Goal: Task Accomplishment & Management: Manage account settings

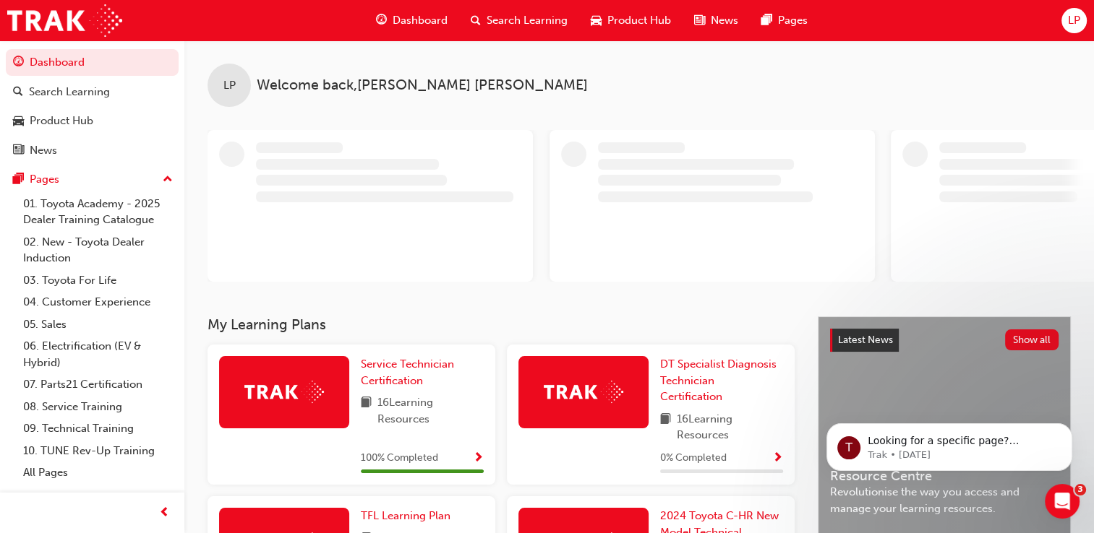
click at [1070, 26] on span "LP" at bounding box center [1073, 20] width 12 height 17
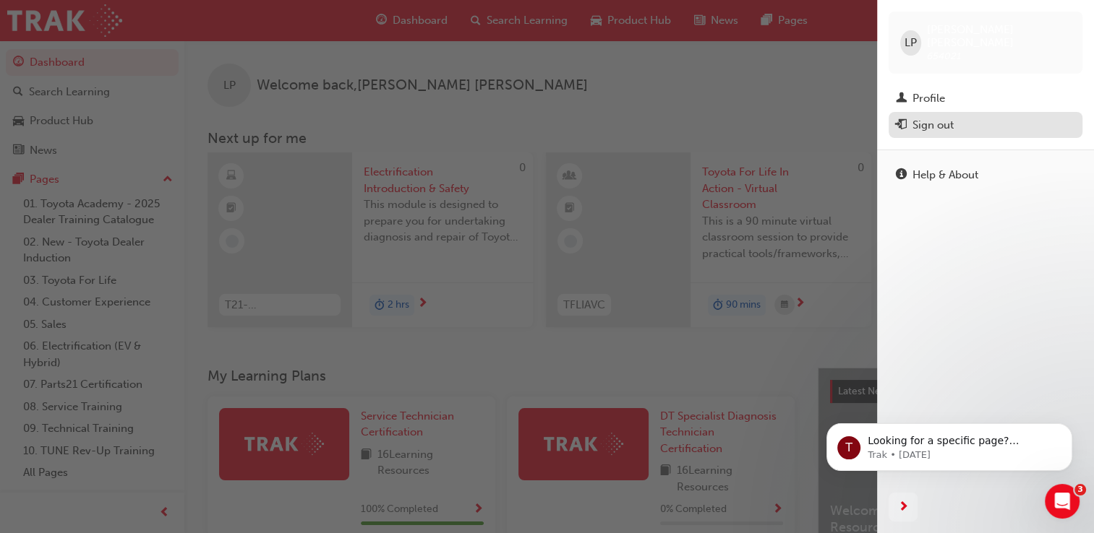
click at [935, 112] on button "Sign out" at bounding box center [985, 125] width 194 height 27
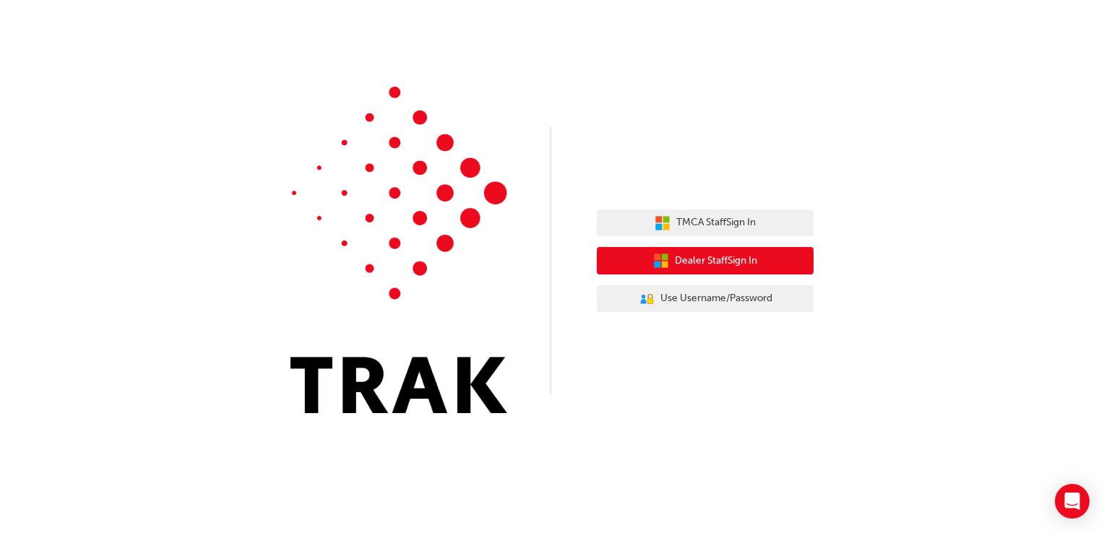
click at [790, 270] on button "Dealer Staff Sign In" at bounding box center [705, 260] width 217 height 27
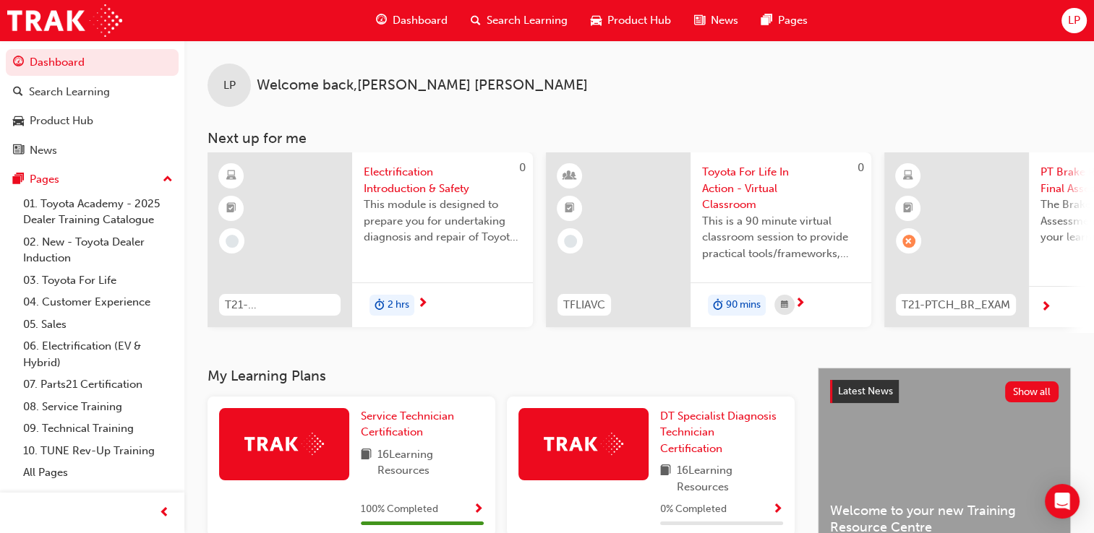
click at [1052, 14] on div "Dashboard Search Learning Product Hub News Pages LP" at bounding box center [547, 20] width 1094 height 41
click at [1071, 22] on span "LP" at bounding box center [1073, 20] width 12 height 17
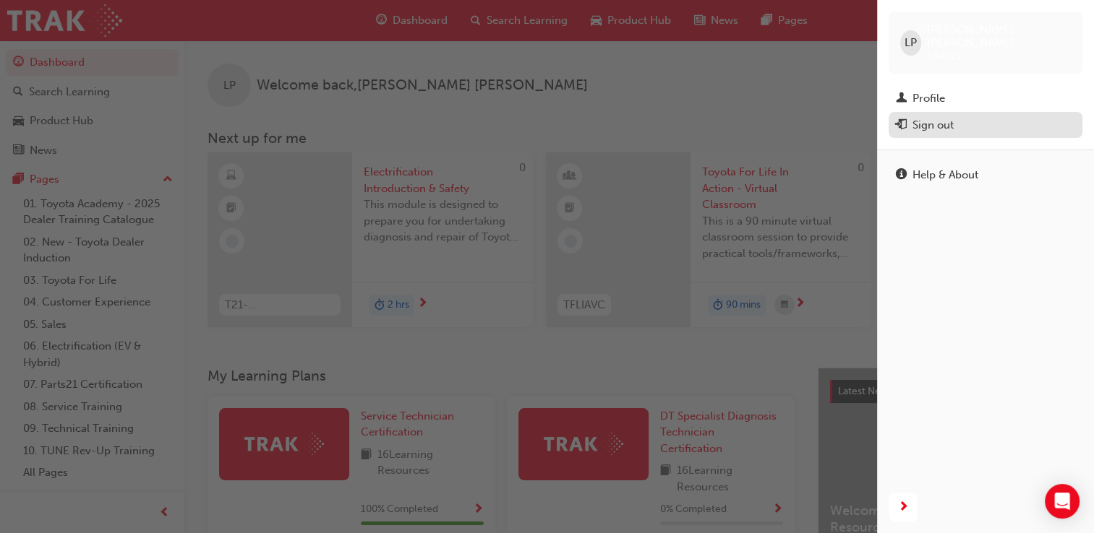
click at [962, 124] on button "Sign out" at bounding box center [985, 125] width 194 height 27
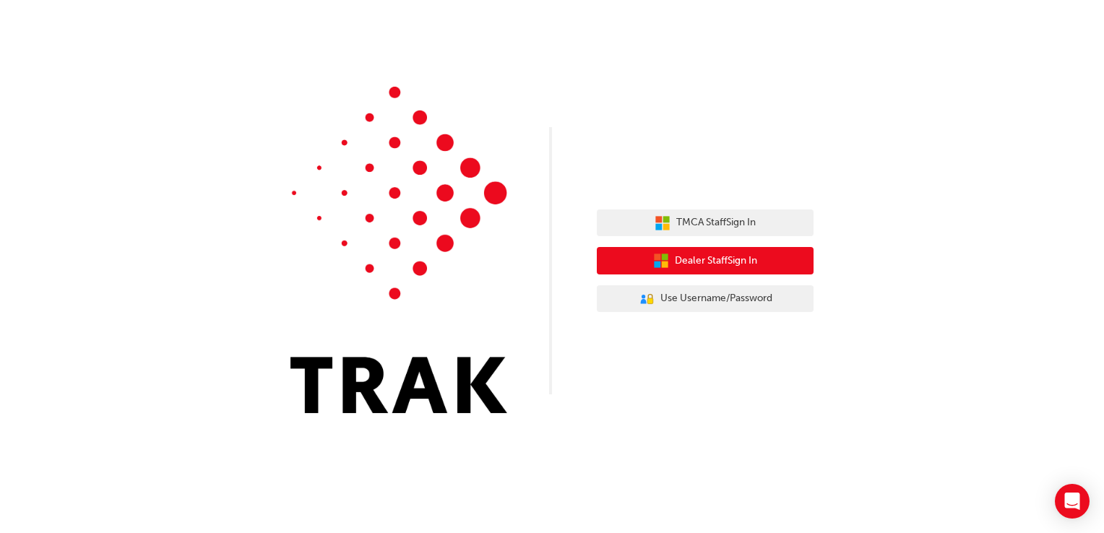
click at [799, 265] on button "Dealer Staff Sign In" at bounding box center [705, 260] width 217 height 27
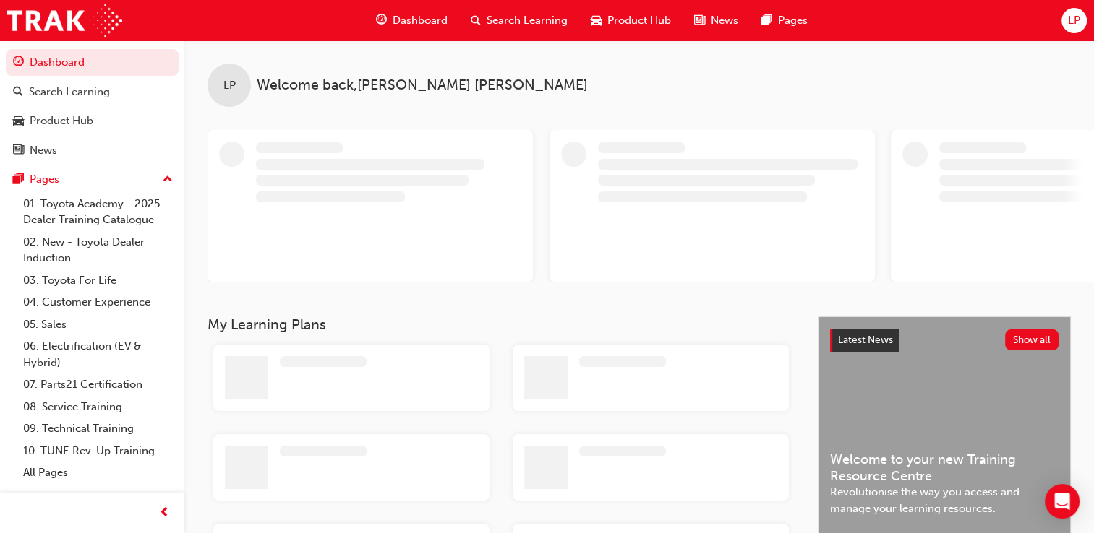
click at [1066, 23] on div "LP" at bounding box center [1073, 20] width 25 height 25
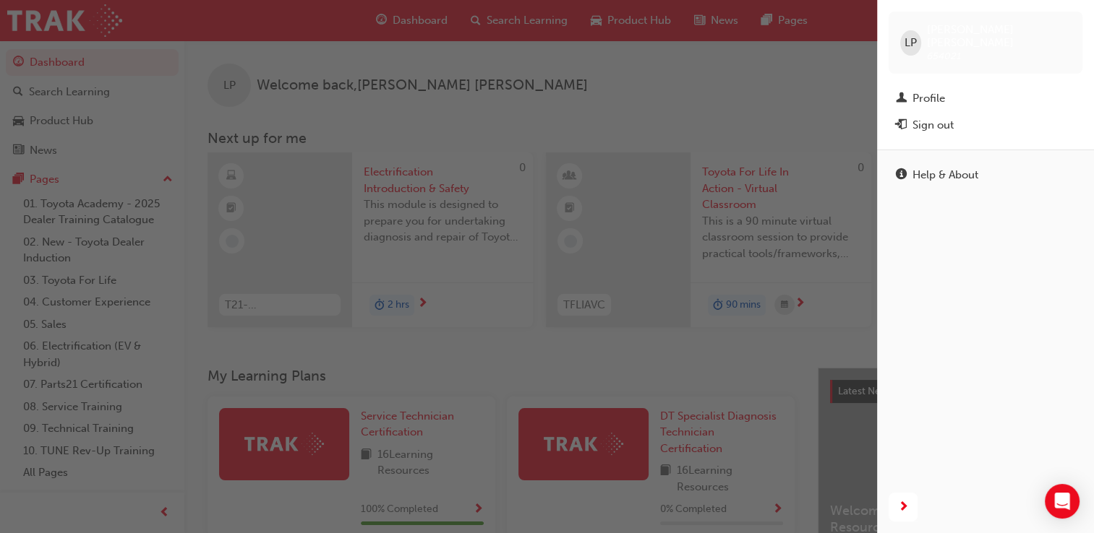
click at [911, 35] on span "LP" at bounding box center [910, 43] width 12 height 17
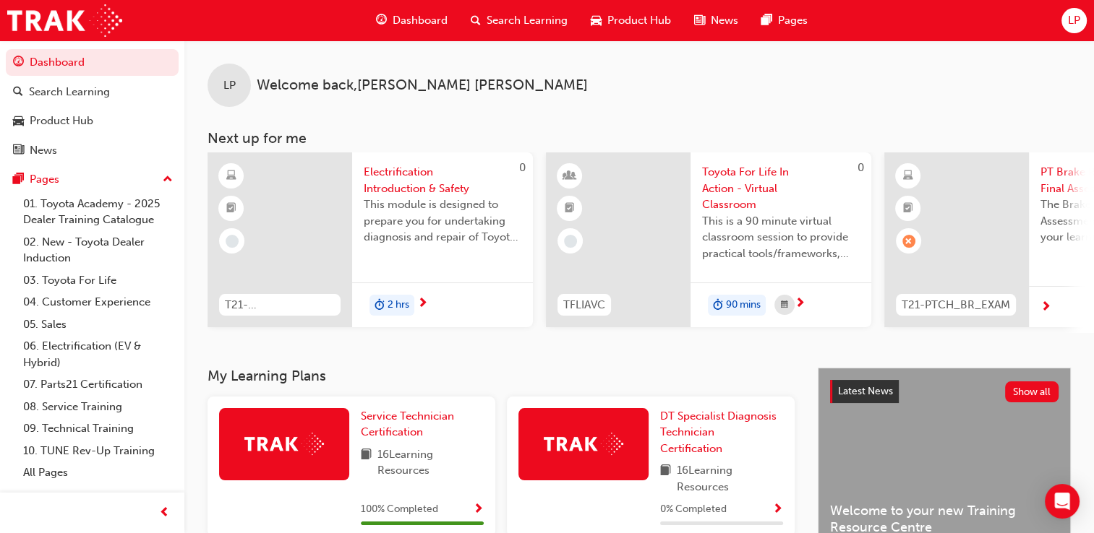
click at [1058, 21] on div "Dashboard Search Learning Product Hub News Pages LP" at bounding box center [547, 20] width 1094 height 41
click at [1070, 16] on span "LP" at bounding box center [1073, 20] width 12 height 17
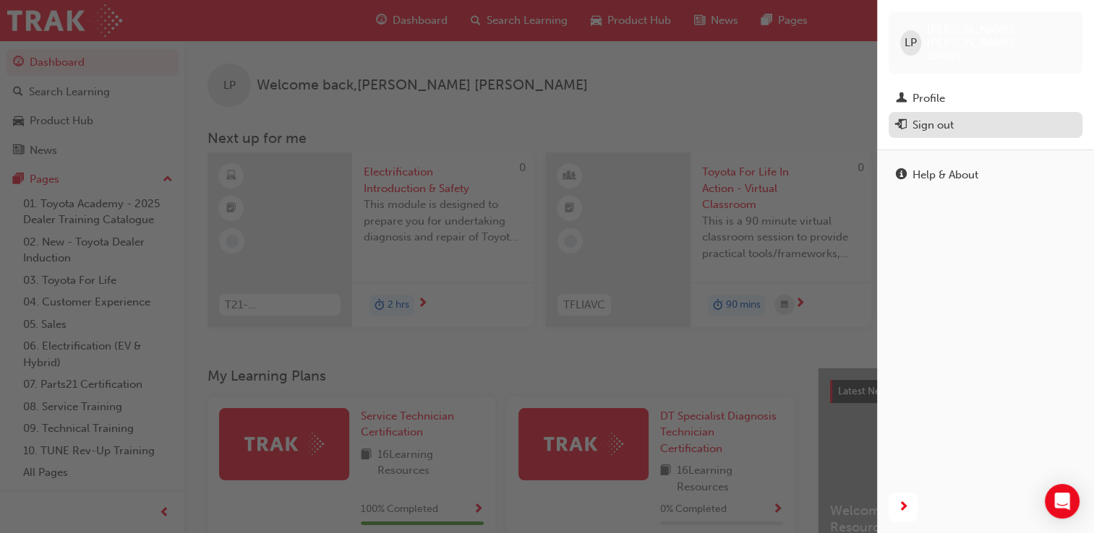
click at [971, 118] on div "Sign out" at bounding box center [984, 125] width 179 height 18
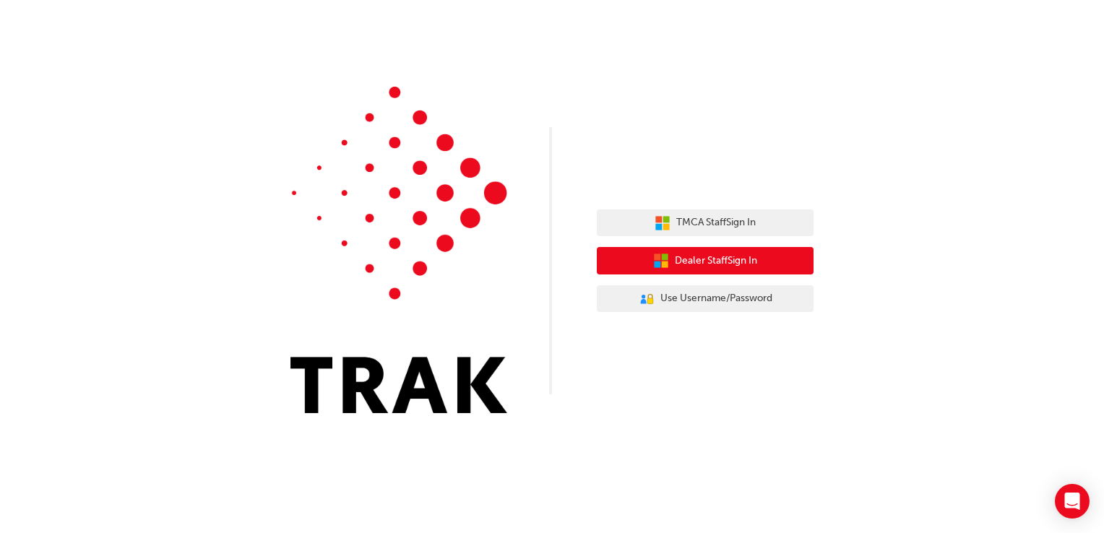
click at [703, 249] on button "Dealer Staff Sign In" at bounding box center [705, 260] width 217 height 27
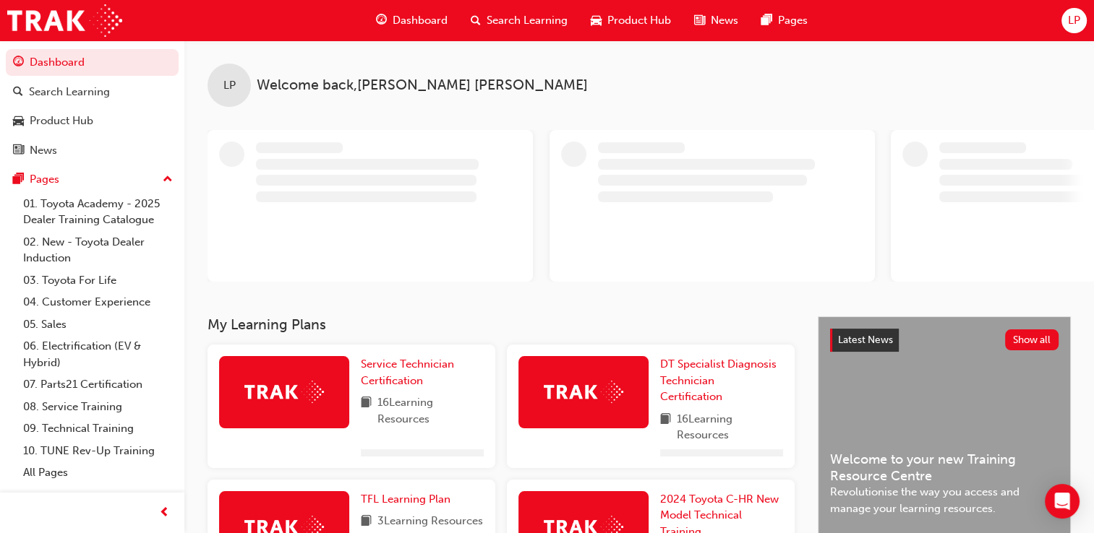
click at [1071, 31] on div "LP" at bounding box center [1073, 20] width 25 height 25
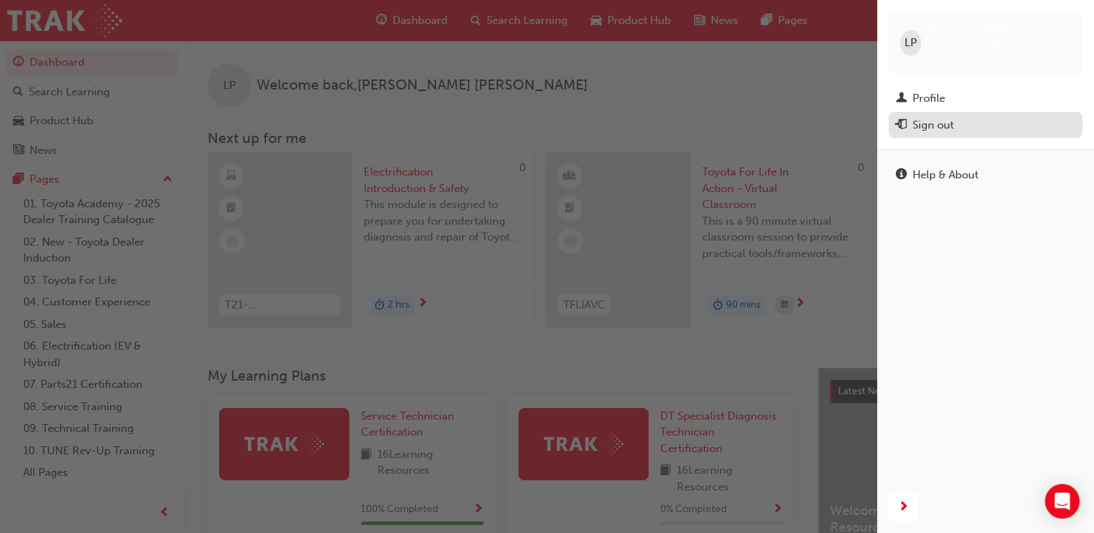
click at [942, 117] on div "Sign out" at bounding box center [932, 125] width 41 height 17
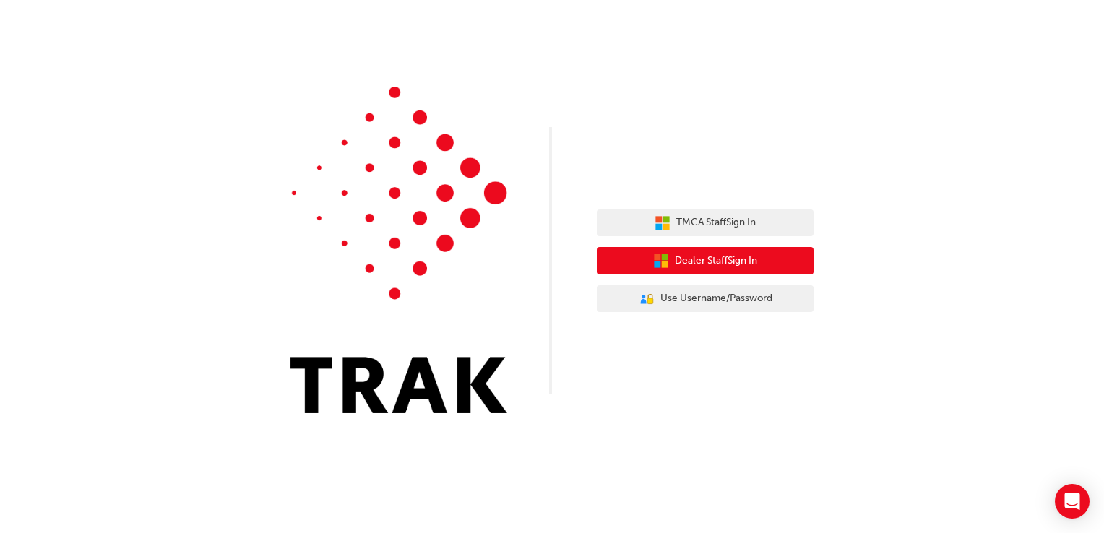
click at [717, 267] on span "Dealer Staff Sign In" at bounding box center [716, 261] width 82 height 17
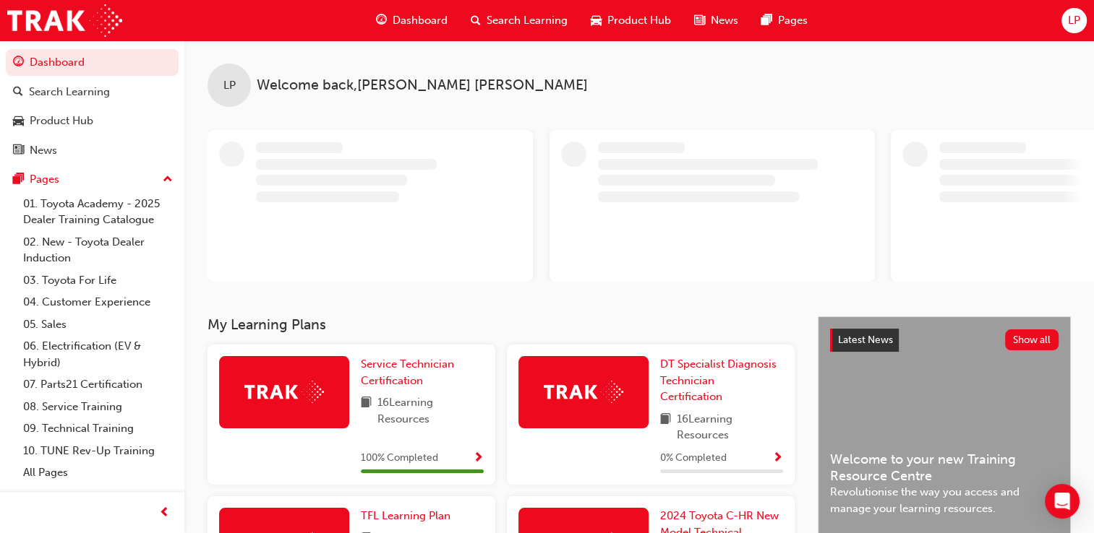
click at [416, 19] on span "Dashboard" at bounding box center [419, 20] width 55 height 17
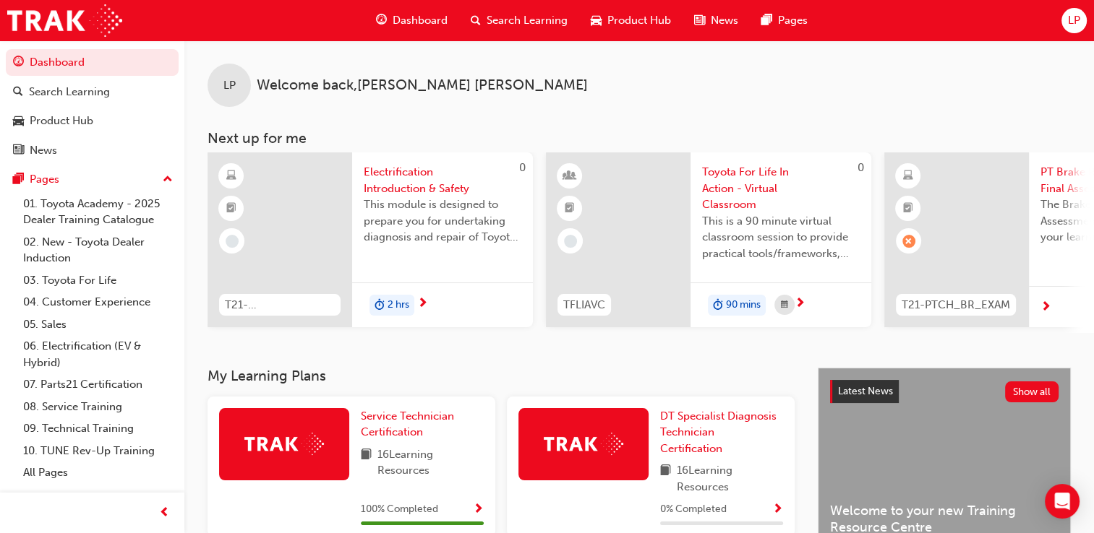
click at [1081, 25] on div "LP" at bounding box center [1073, 20] width 25 height 25
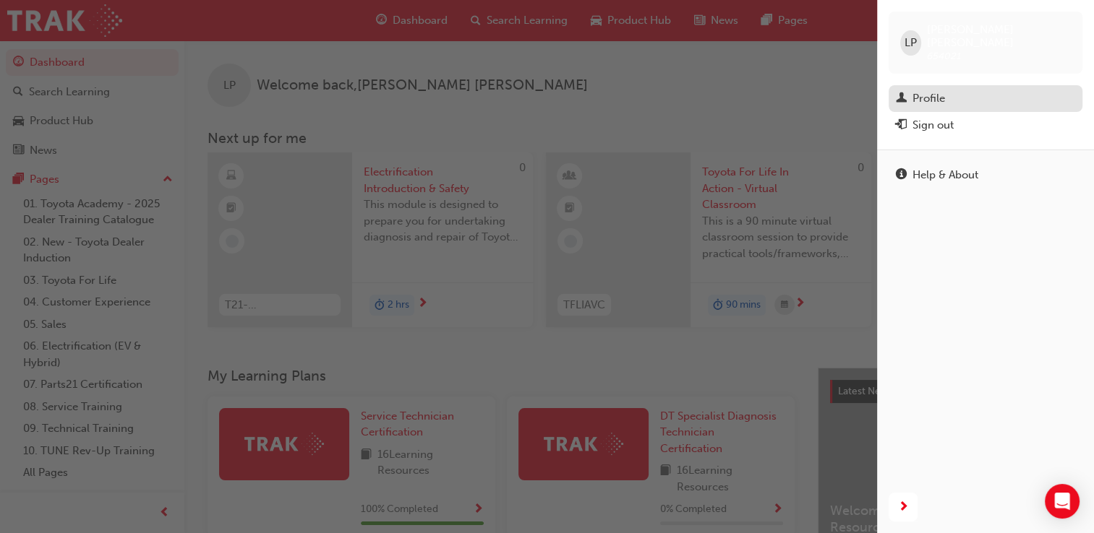
click at [997, 90] on div "Profile" at bounding box center [984, 99] width 179 height 18
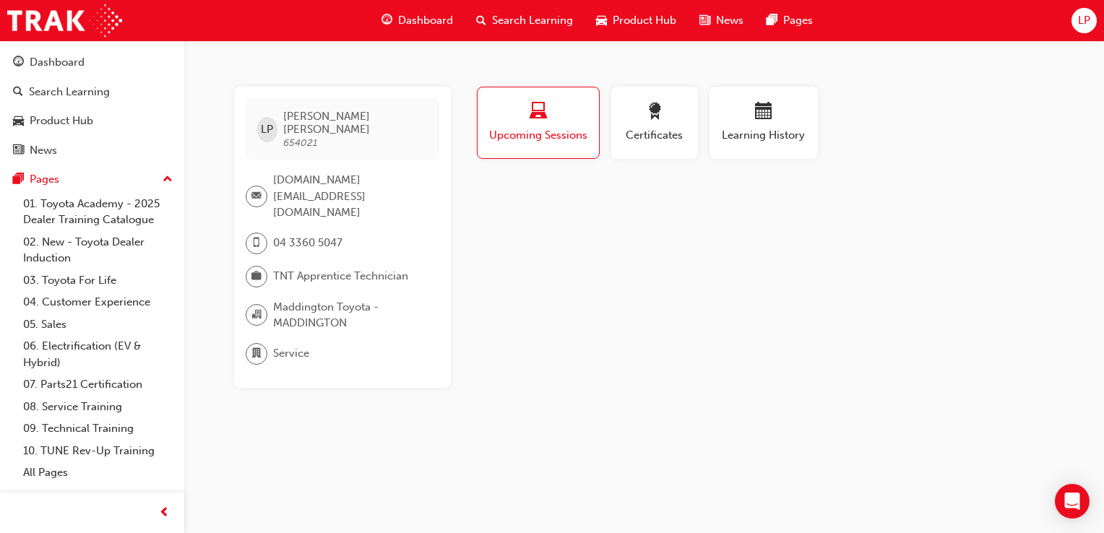
click at [997, 82] on div "LP Luke Piotrowski 654021 training.institute@maddingtontoyota.com.au 04 3360 50…" at bounding box center [552, 266] width 1104 height 533
click at [1023, 15] on div "Dashboard Search Learning Product Hub News Pages LP" at bounding box center [552, 20] width 1104 height 41
click at [1058, 14] on div "Dashboard Search Learning Product Hub News Pages LP" at bounding box center [552, 20] width 1104 height 41
click at [1085, 15] on span "LP" at bounding box center [1084, 20] width 12 height 17
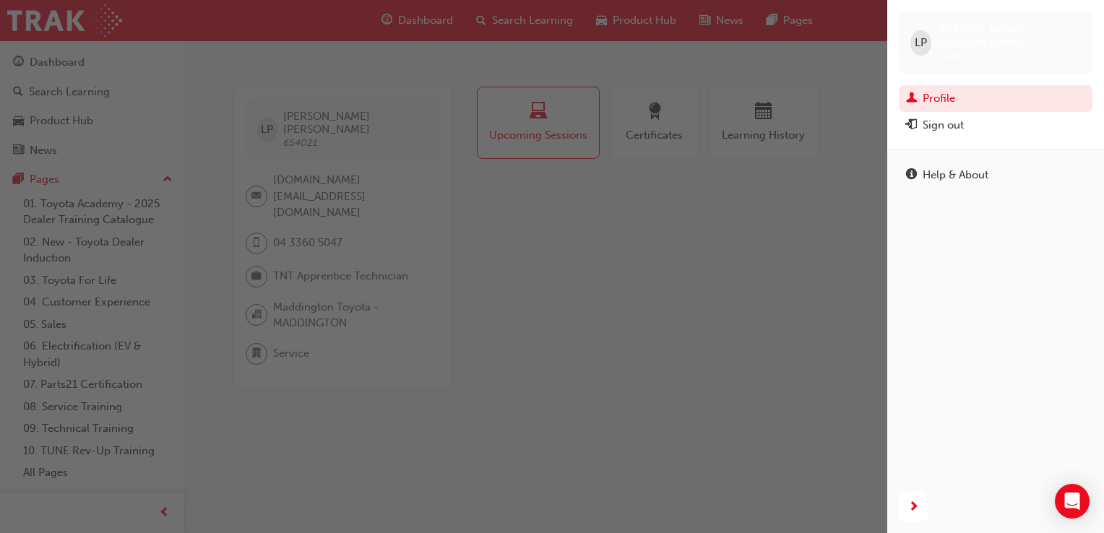
click at [1085, 15] on div "LP Luke Piotrowski 654021" at bounding box center [996, 43] width 194 height 62
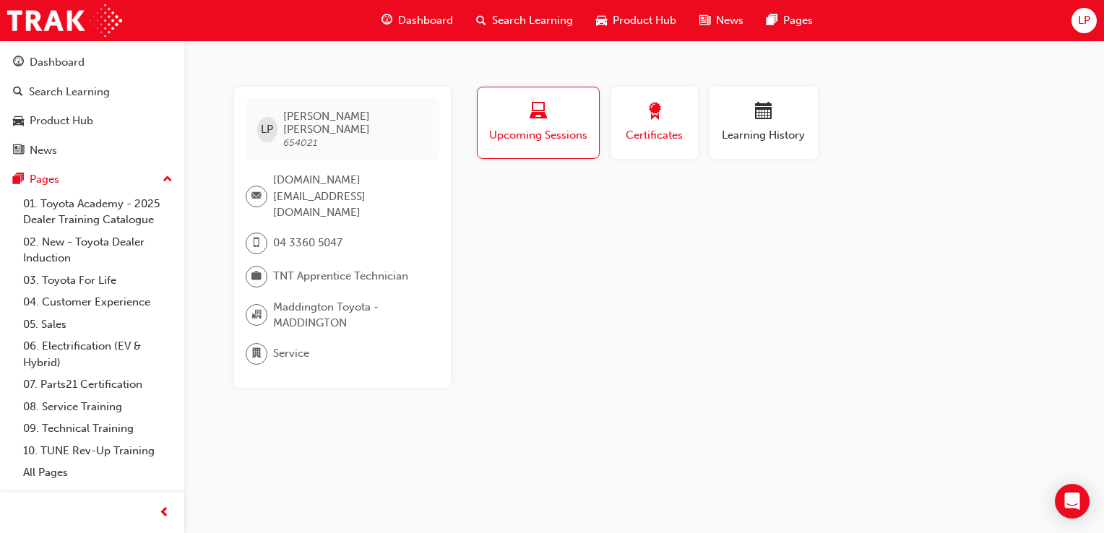
click at [682, 98] on button "Certificates" at bounding box center [654, 123] width 87 height 72
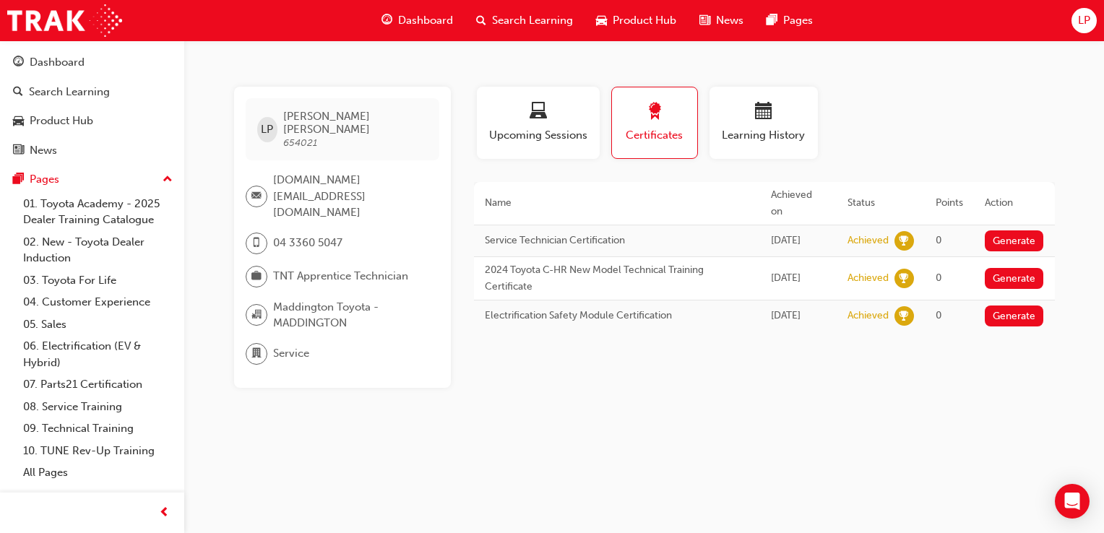
click at [1093, 35] on div "Dashboard Search Learning Product Hub News Pages LP" at bounding box center [552, 20] width 1104 height 41
click at [1079, 30] on div "LP" at bounding box center [1084, 20] width 25 height 25
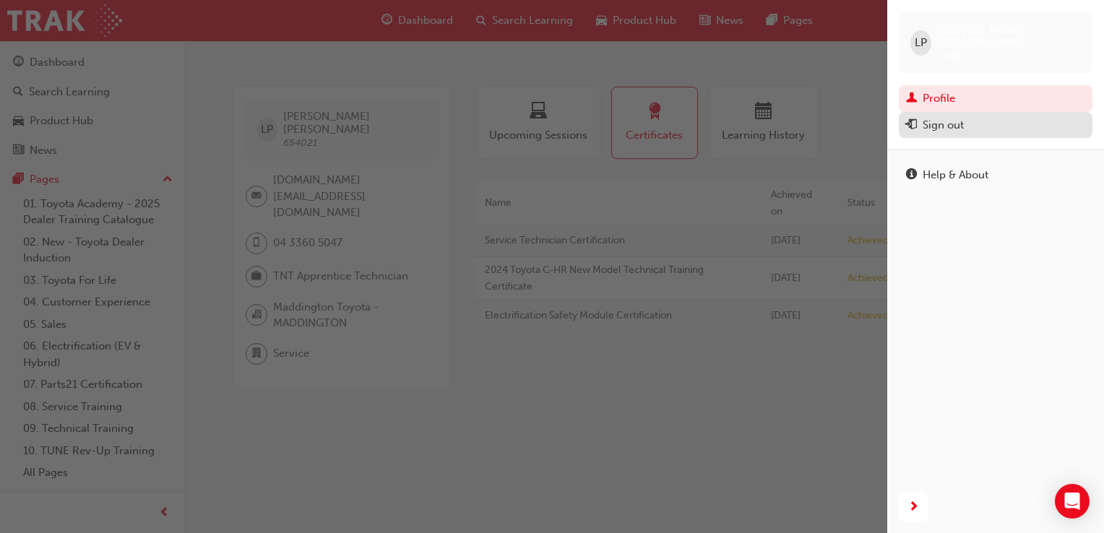
click at [901, 114] on button "Sign out" at bounding box center [996, 125] width 194 height 27
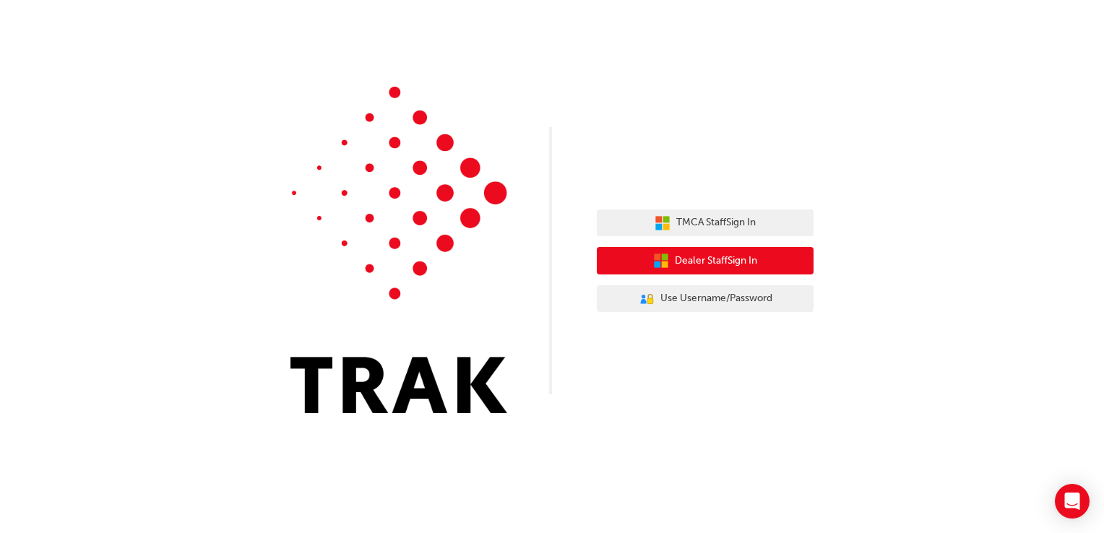
click at [710, 252] on button "Dealer Staff Sign In" at bounding box center [705, 260] width 217 height 27
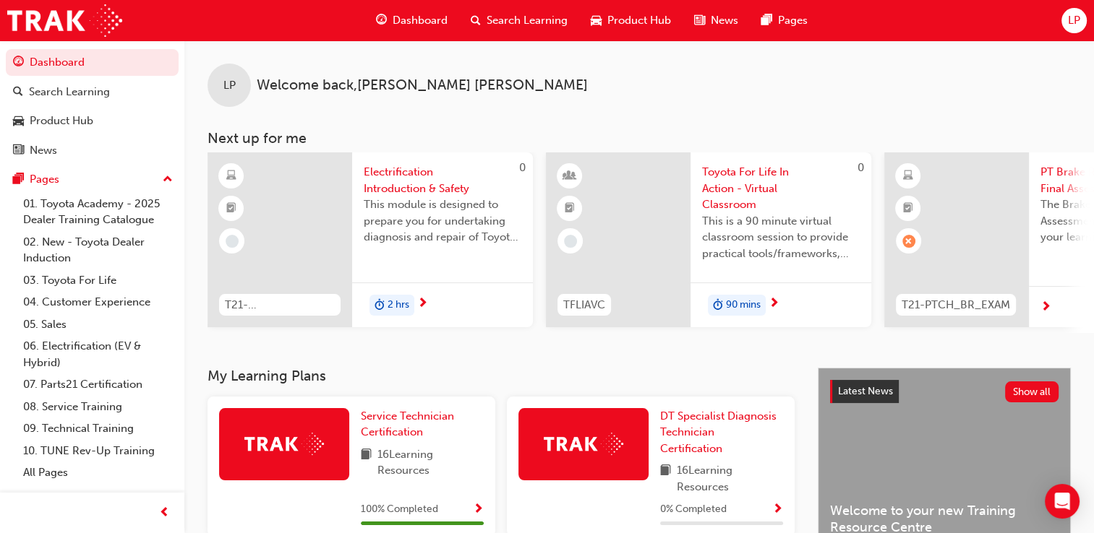
click at [413, 360] on div "LP Welcome back , Luke Piotrowski Next up for me 0 T21-FOD_HVIS_PREREQ Electrif…" at bounding box center [638, 203] width 909 height 327
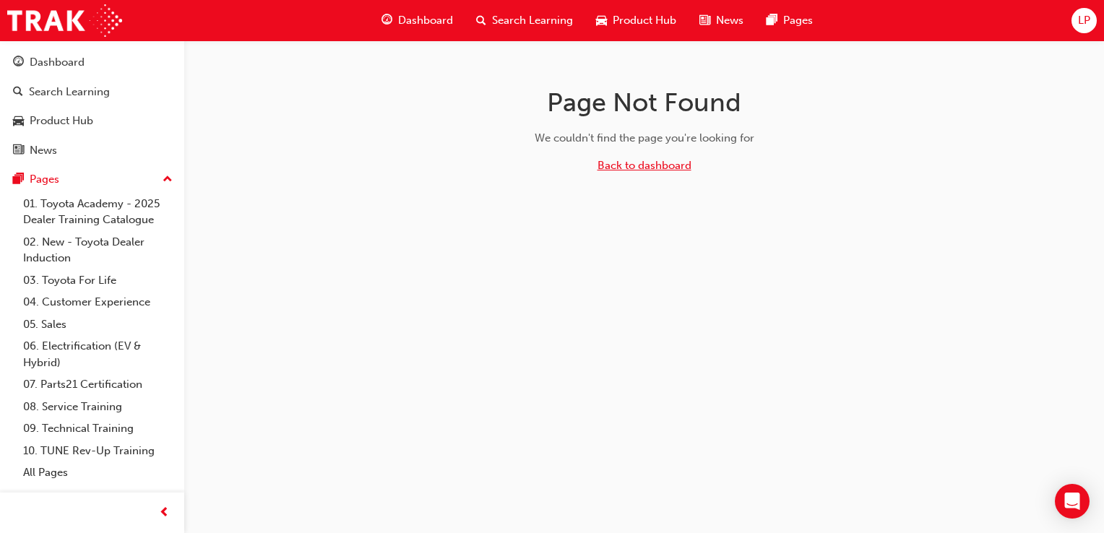
click at [638, 166] on link "Back to dashboard" at bounding box center [645, 165] width 94 height 13
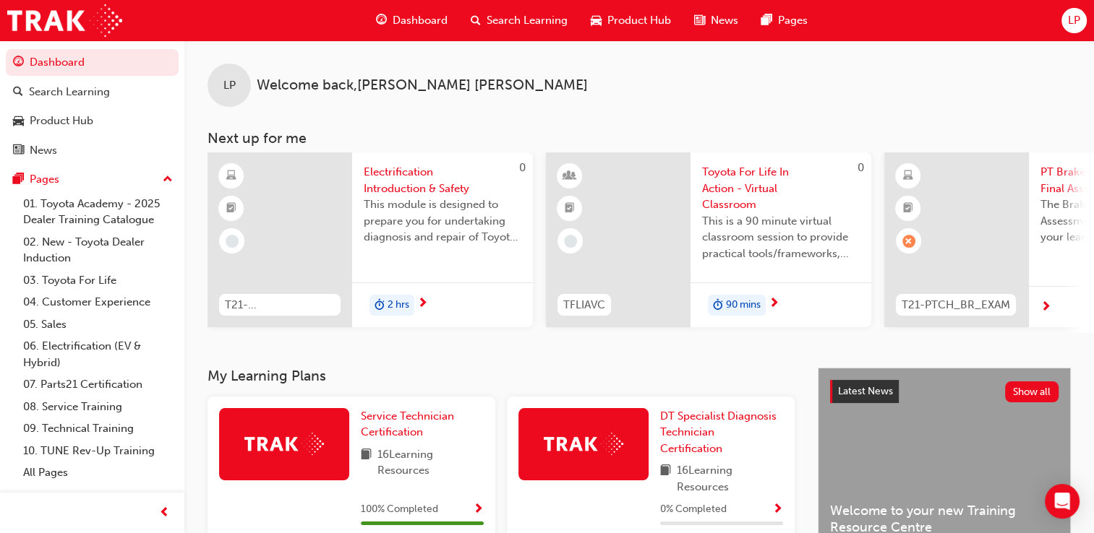
click at [1070, 25] on span "LP" at bounding box center [1073, 20] width 12 height 17
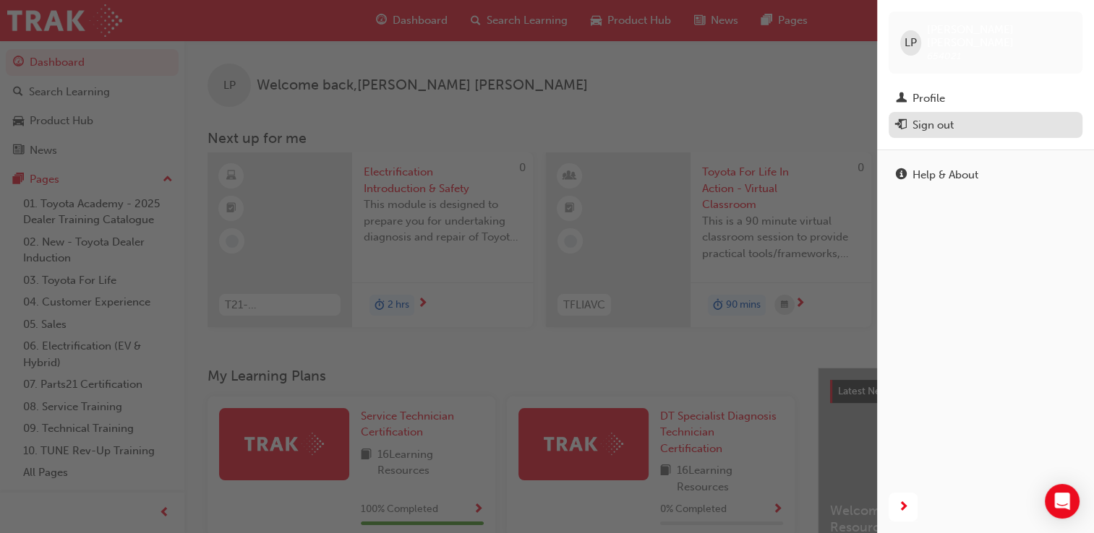
click at [940, 117] on div "Sign out" at bounding box center [932, 125] width 41 height 17
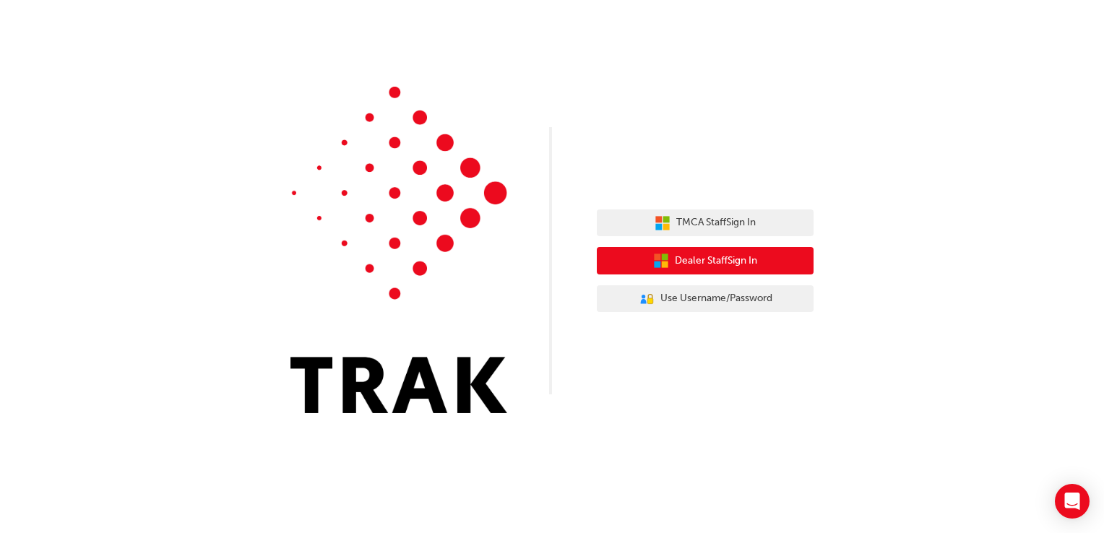
click at [744, 262] on span "Dealer Staff Sign In" at bounding box center [716, 261] width 82 height 17
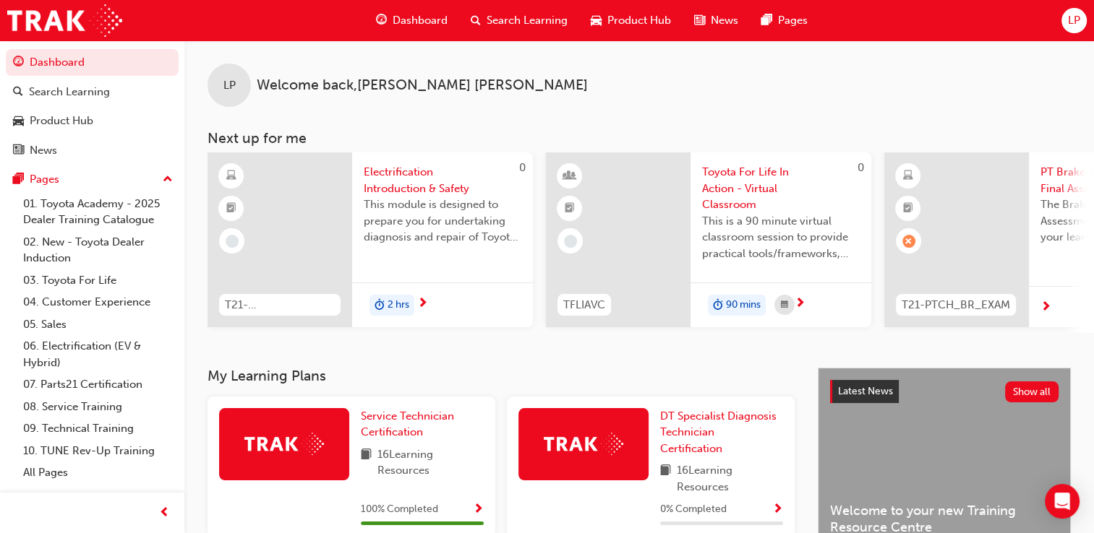
click at [1074, 16] on span "LP" at bounding box center [1073, 20] width 12 height 17
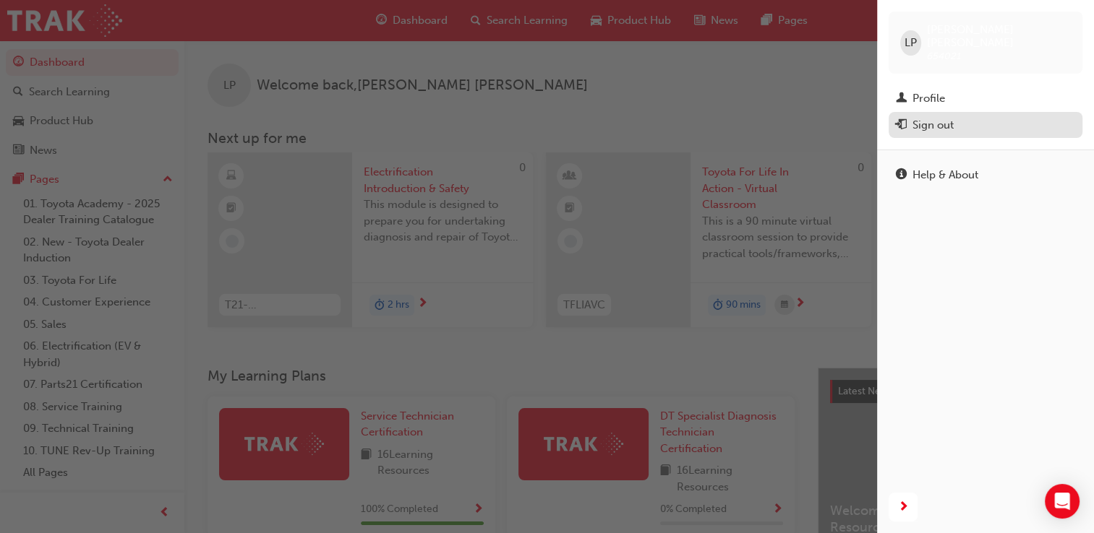
click at [923, 112] on button "Sign out" at bounding box center [985, 125] width 194 height 27
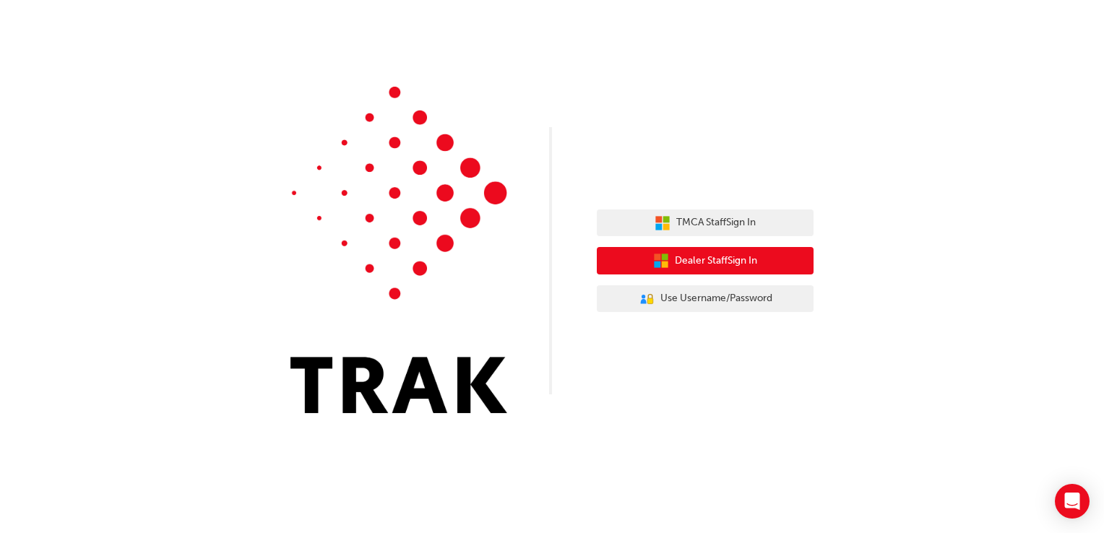
click at [691, 261] on span "Dealer Staff Sign In" at bounding box center [716, 261] width 82 height 17
